Goal: Information Seeking & Learning: Check status

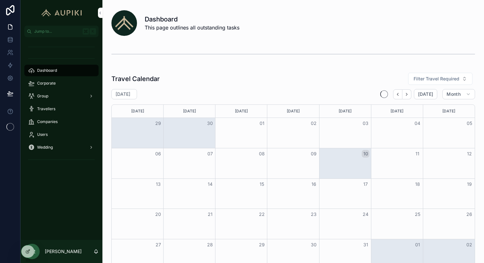
click at [57, 86] on div "Corporate" at bounding box center [61, 83] width 67 height 10
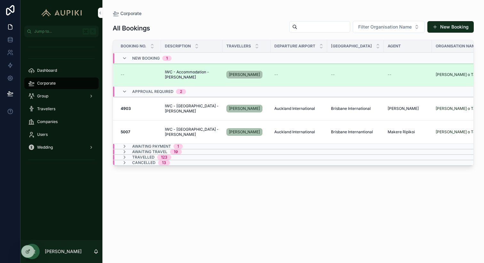
click at [185, 73] on span "IWC - Accommodation - Sarina Ponga" at bounding box center [192, 75] width 54 height 10
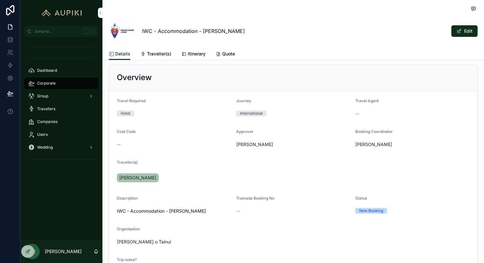
scroll to position [56, 0]
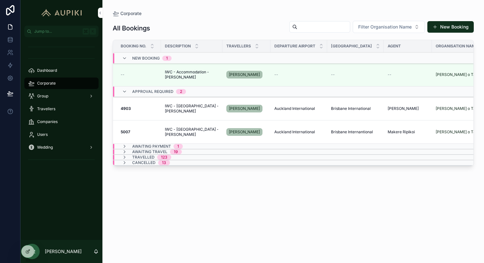
click at [179, 151] on span "19" at bounding box center [176, 151] width 12 height 5
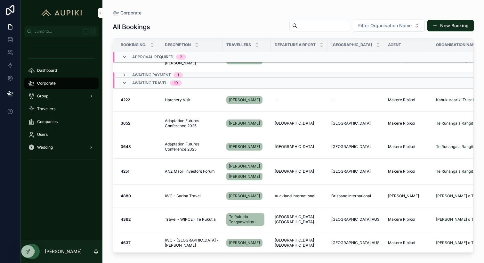
scroll to position [100, 0]
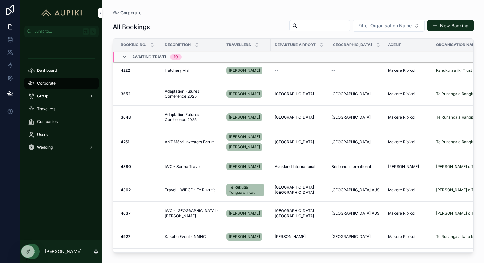
click at [192, 169] on span "IWC - Sarina Travel" at bounding box center [183, 166] width 36 height 5
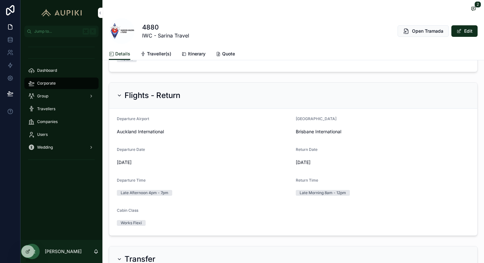
scroll to position [336, 0]
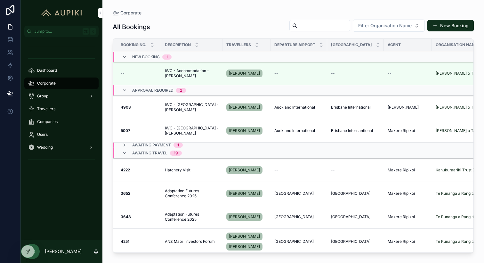
click at [50, 96] on div "Group" at bounding box center [61, 96] width 67 height 10
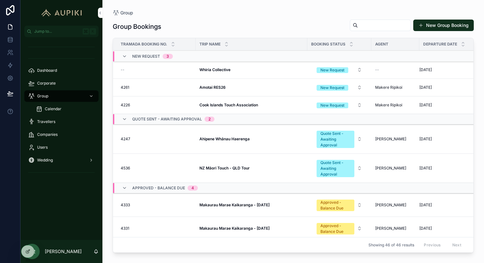
click at [56, 81] on div "Corporate" at bounding box center [61, 83] width 67 height 10
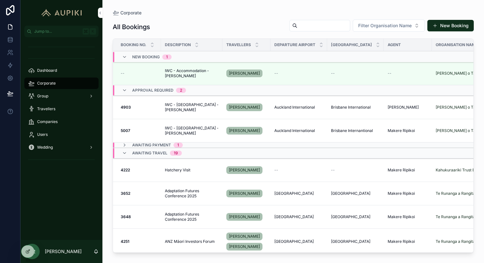
click at [205, 23] on div "All Bookings Filter Organisation Name New Booking" at bounding box center [293, 26] width 361 height 15
click at [0, 0] on icon at bounding box center [0, 0] width 0 height 0
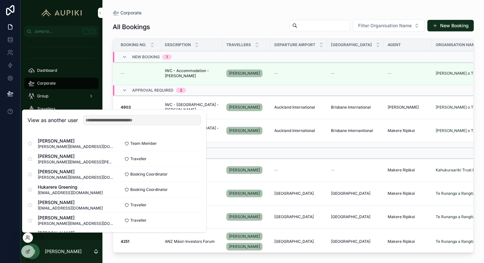
click at [0, 0] on button "Select" at bounding box center [0, 0] width 0 height 0
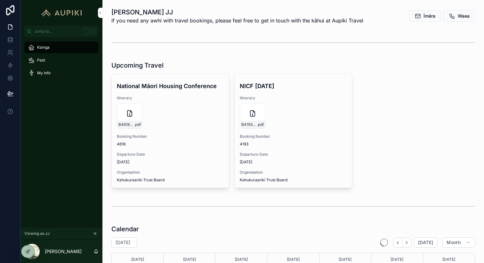
click at [50, 62] on div "Past" at bounding box center [61, 60] width 67 height 10
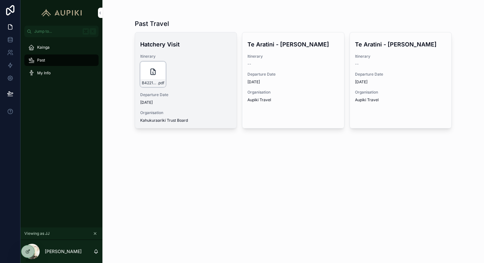
click at [147, 74] on div "B4221_HONE_RIPIKOI .pdf" at bounding box center [153, 75] width 26 height 26
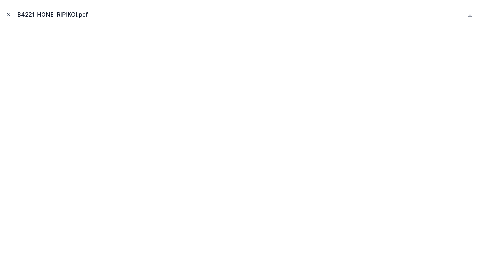
click at [8, 14] on icon "Close modal" at bounding box center [8, 14] width 4 height 4
